Goal: Find contact information: Find contact information

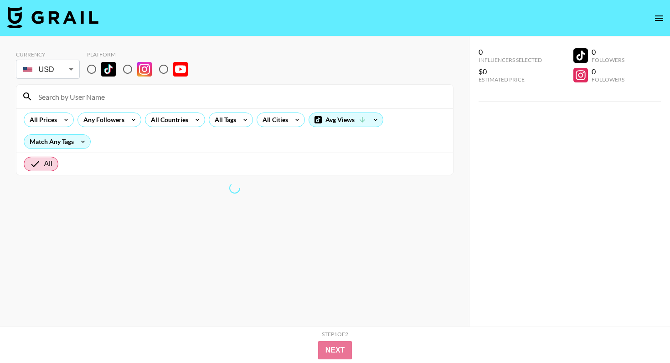
click at [372, 73] on div "Currency USD USD ​ Platform" at bounding box center [234, 66] width 437 height 30
click at [91, 67] on input "radio" at bounding box center [91, 69] width 19 height 19
radio input "true"
click at [91, 70] on input "radio" at bounding box center [91, 69] width 19 height 19
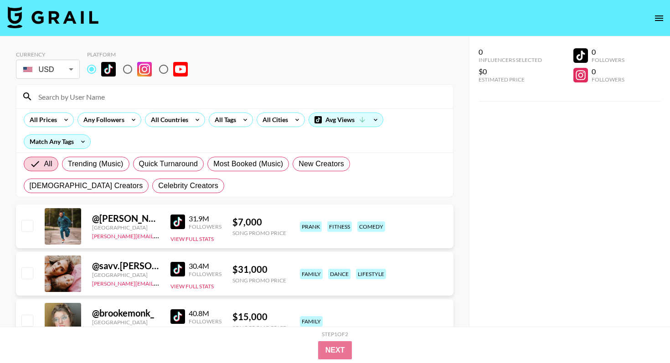
click at [91, 96] on input at bounding box center [240, 96] width 415 height 15
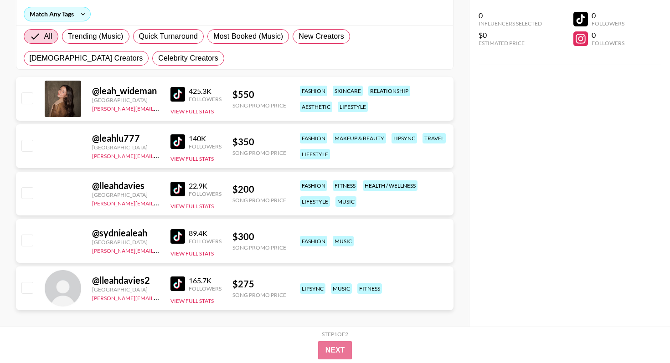
scroll to position [137, 0]
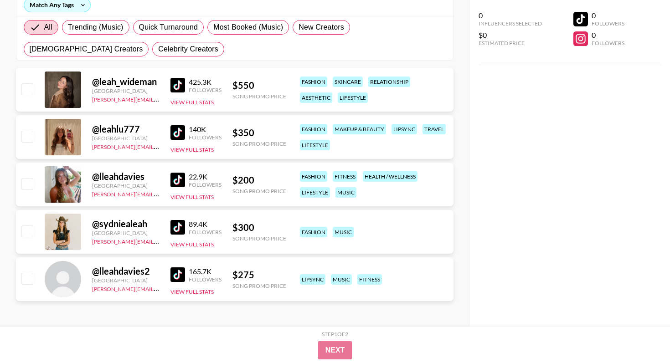
type input "[PERSON_NAME]"
drag, startPoint x: 156, startPoint y: 193, endPoint x: 90, endPoint y: 194, distance: 65.6
click at [90, 194] on div "@ lleahdavies [GEOGRAPHIC_DATA] [PERSON_NAME][EMAIL_ADDRESS][DOMAIN_NAME] 22.9K…" at bounding box center [234, 185] width 437 height 44
copy link "[PERSON_NAME][EMAIL_ADDRESS][DOMAIN_NAME]"
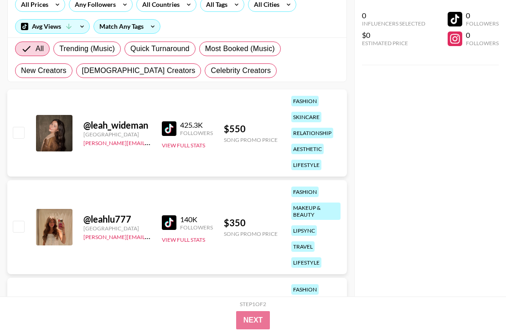
scroll to position [0, 0]
